Goal: Task Accomplishment & Management: Manage account settings

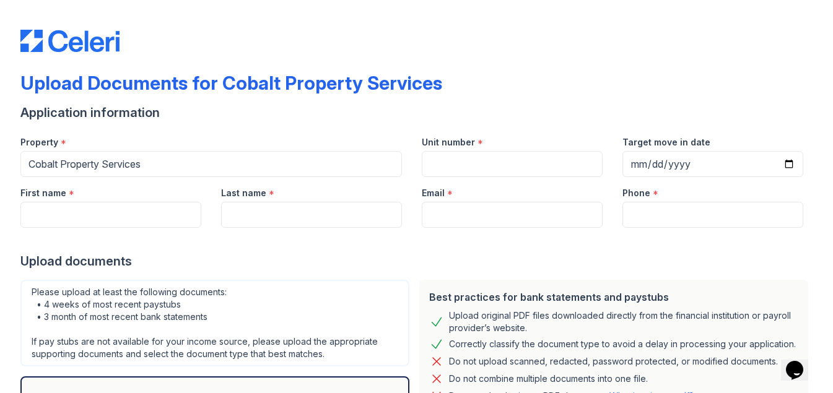
click at [94, 36] on img at bounding box center [69, 41] width 99 height 22
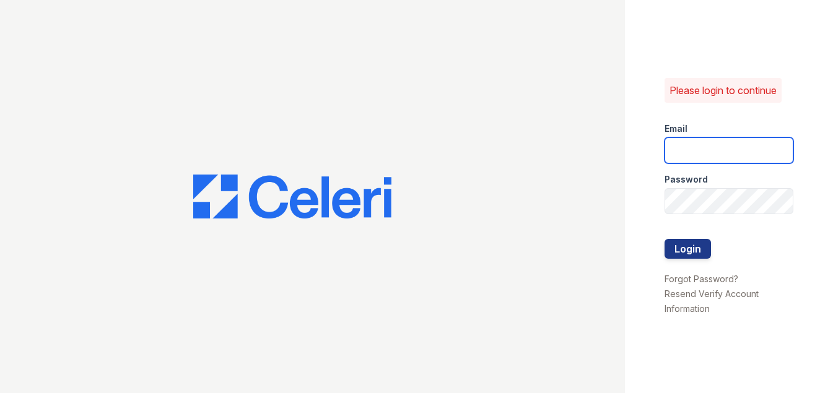
click at [708, 156] on input "email" at bounding box center [728, 150] width 129 height 26
type input "[EMAIL_ADDRESS][DOMAIN_NAME]"
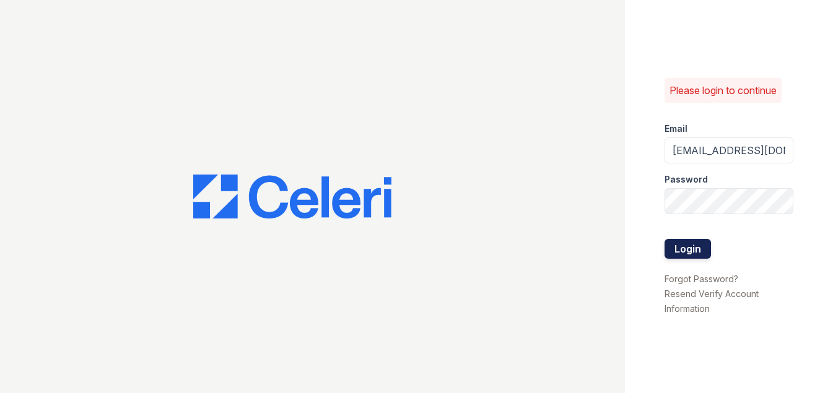
click at [700, 246] on button "Login" at bounding box center [687, 249] width 46 height 20
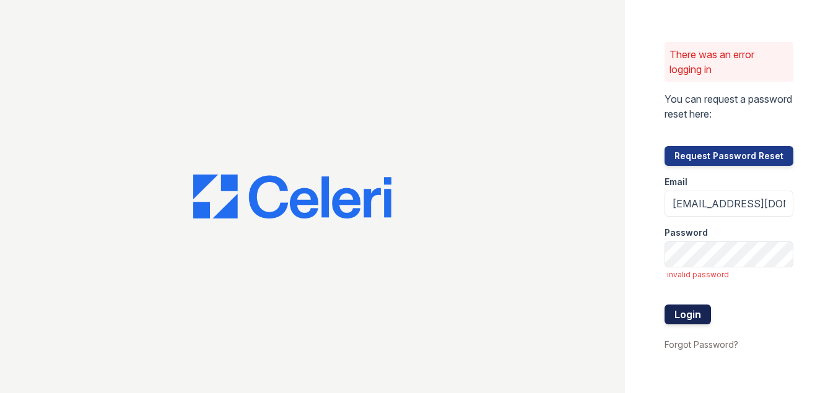
click at [693, 313] on button "Login" at bounding box center [687, 315] width 46 height 20
click at [705, 344] on link "Forgot Password?" at bounding box center [701, 344] width 74 height 11
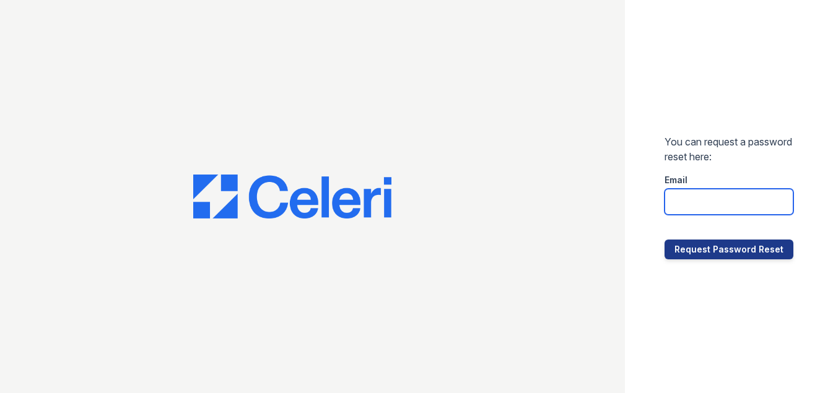
click at [747, 194] on input "email" at bounding box center [728, 202] width 129 height 26
type input "[EMAIL_ADDRESS][DOMAIN_NAME]"
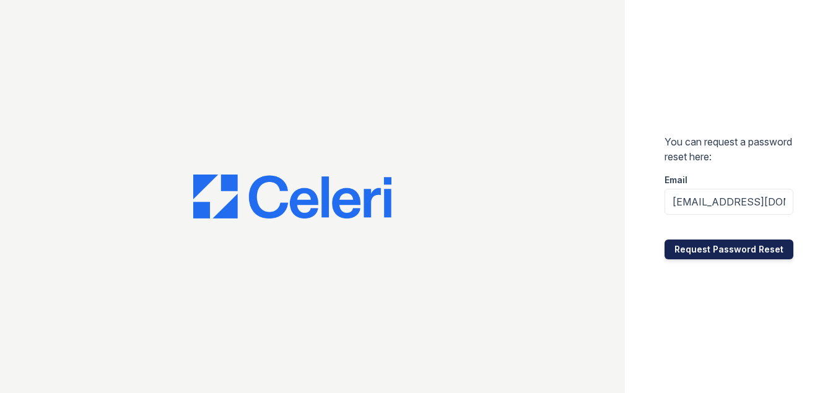
click at [713, 248] on button "Request Password Reset" at bounding box center [728, 250] width 129 height 20
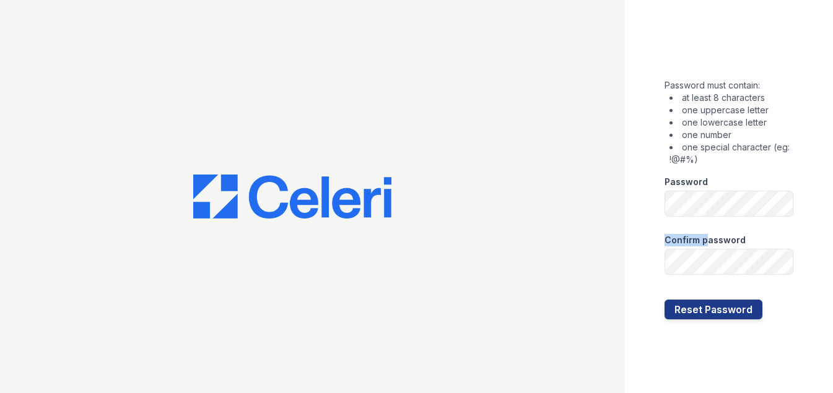
click at [722, 206] on form "Password must contain: at least 8 characters one uppercase letter one lowercase…" at bounding box center [728, 196] width 129 height 245
click at [720, 309] on button "Reset Password" at bounding box center [713, 310] width 98 height 20
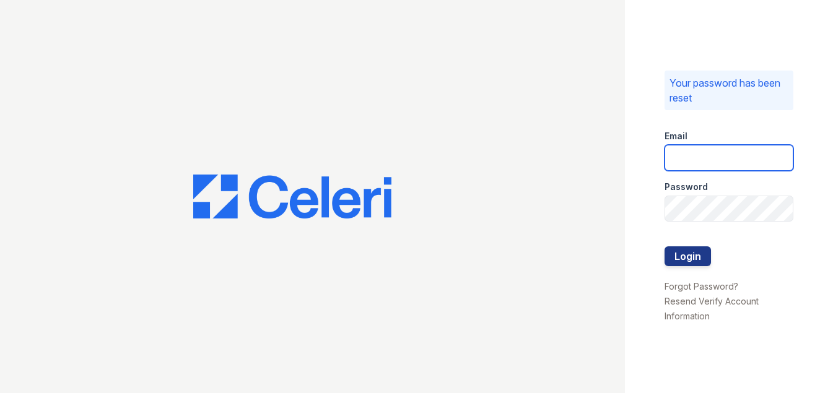
click at [762, 162] on input "email" at bounding box center [728, 158] width 129 height 26
type input "[EMAIL_ADDRESS][DOMAIN_NAME]"
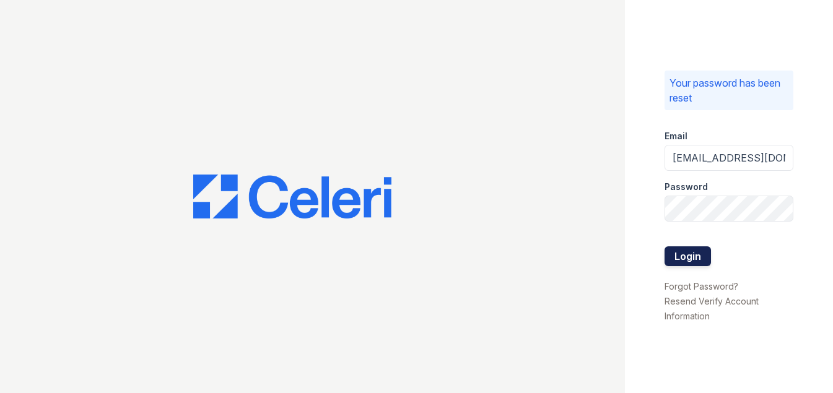
click at [698, 253] on button "Login" at bounding box center [687, 256] width 46 height 20
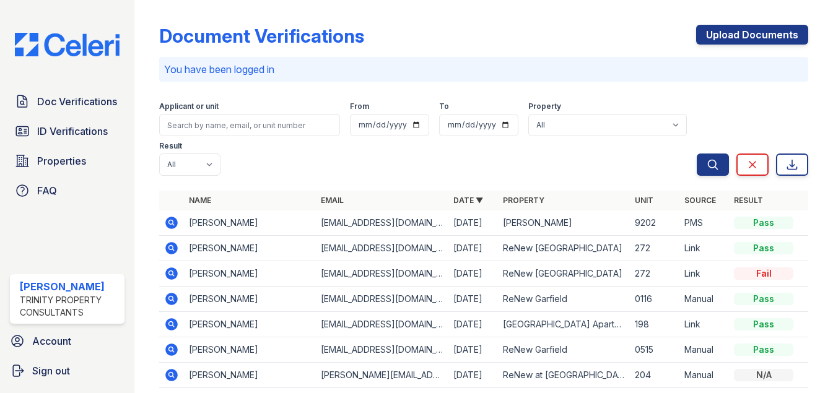
click at [172, 244] on icon at bounding box center [171, 248] width 12 height 12
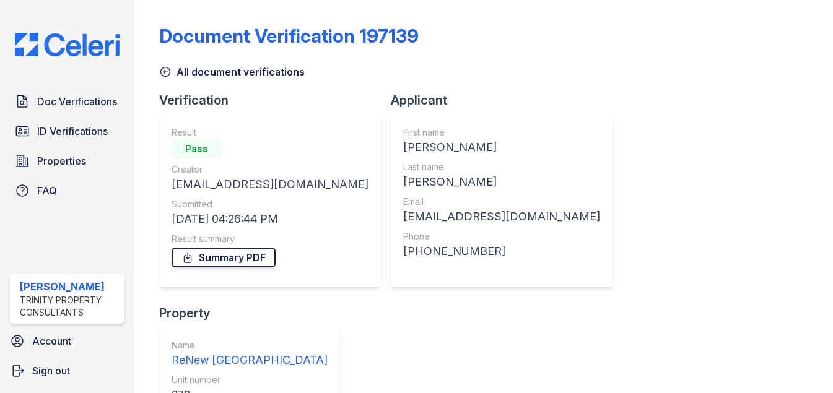
click at [214, 257] on link "Summary PDF" at bounding box center [223, 258] width 104 height 20
click at [169, 73] on icon at bounding box center [165, 72] width 12 height 12
